Goal: Transaction & Acquisition: Obtain resource

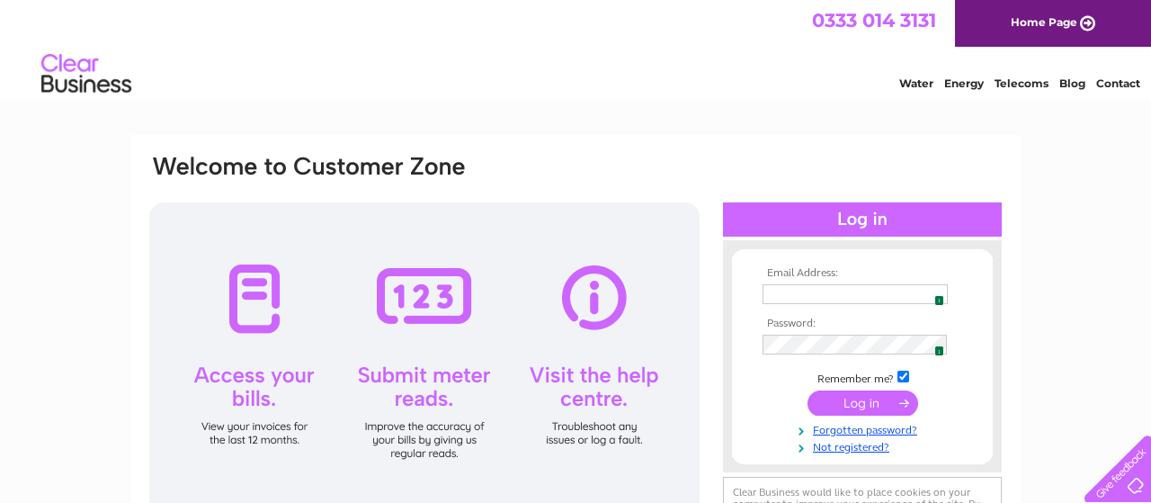
click at [932, 288] on img at bounding box center [934, 294] width 14 height 14
type input "[EMAIL_ADDRESS][DOMAIN_NAME]"
click at [874, 412] on input "submit" at bounding box center [862, 402] width 111 height 25
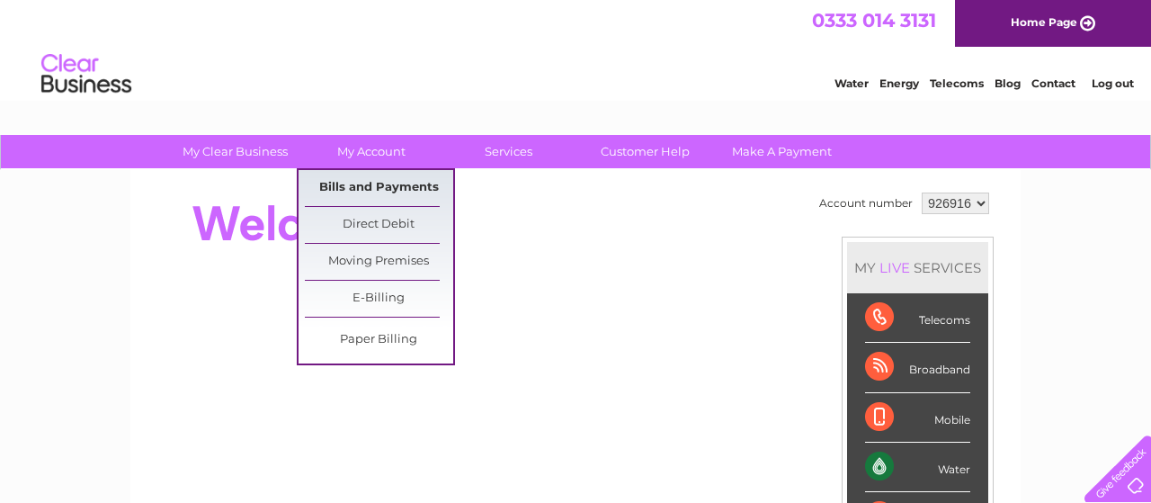
click at [372, 192] on link "Bills and Payments" at bounding box center [379, 188] width 148 height 36
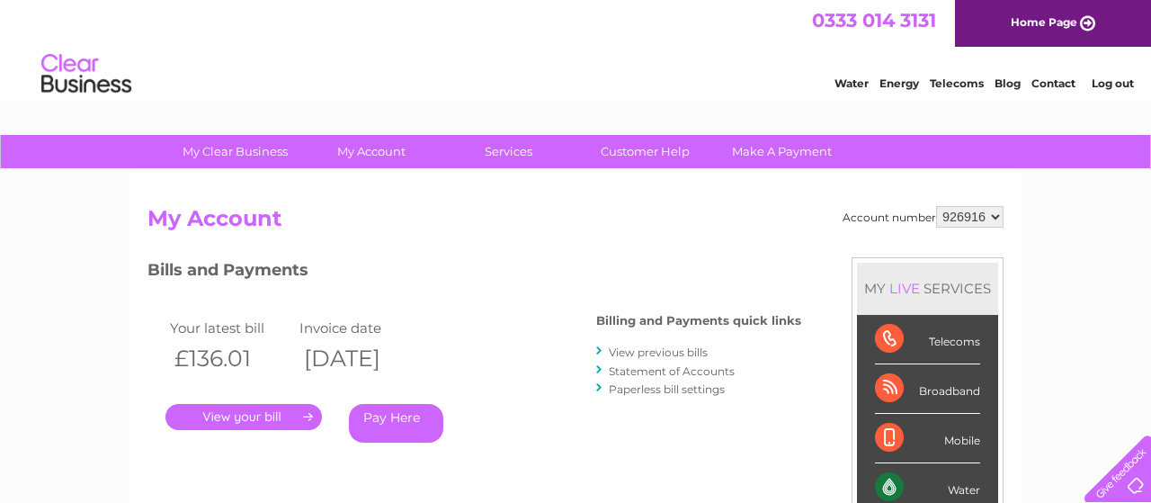
click at [223, 406] on link "." at bounding box center [243, 417] width 156 height 26
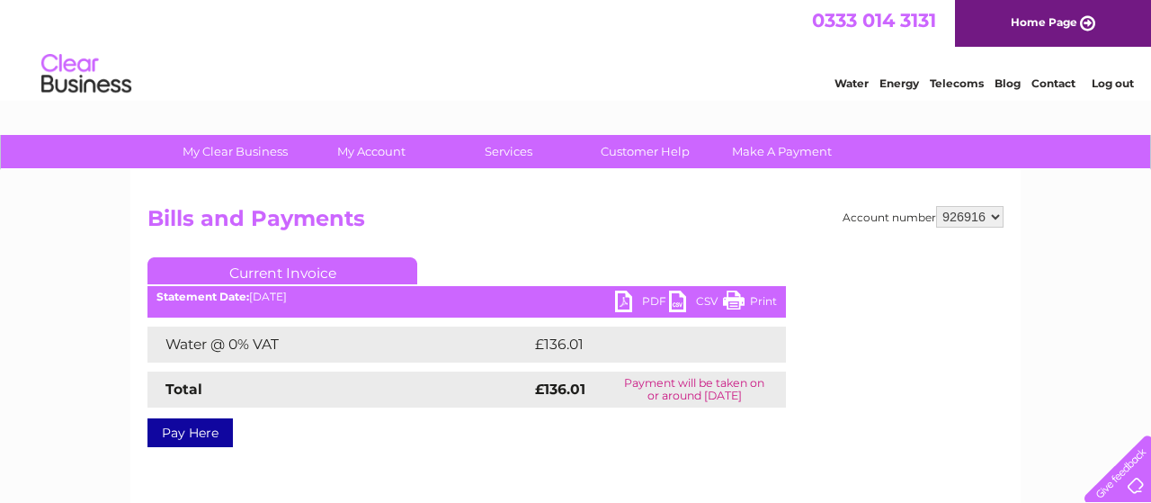
click at [641, 308] on link "PDF" at bounding box center [642, 303] width 54 height 26
click at [1123, 85] on link "Log out" at bounding box center [1113, 82] width 42 height 13
